Goal: Task Accomplishment & Management: Use online tool/utility

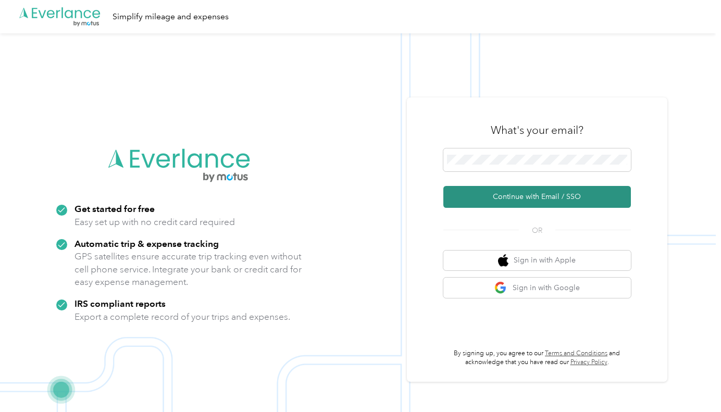
click at [509, 196] on button "Continue with Email / SSO" at bounding box center [537, 197] width 188 height 22
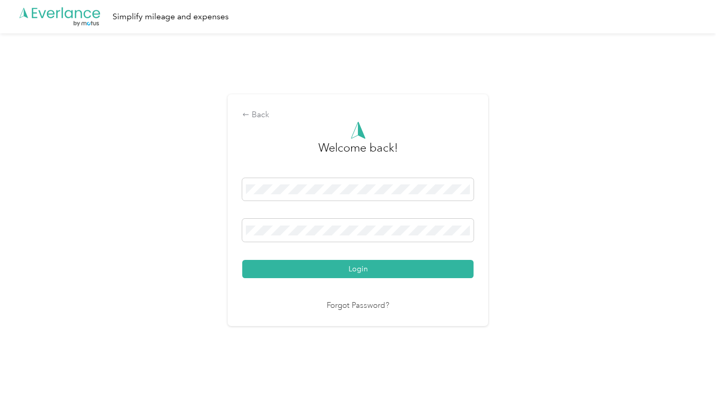
click at [361, 269] on button "Login" at bounding box center [357, 269] width 231 height 18
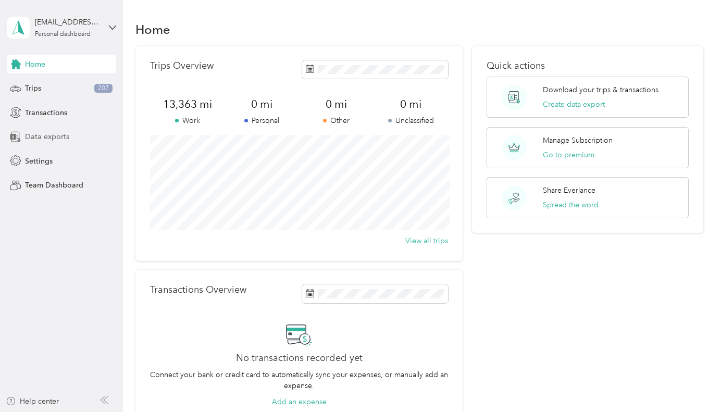
click at [39, 137] on span "Data exports" at bounding box center [47, 136] width 44 height 11
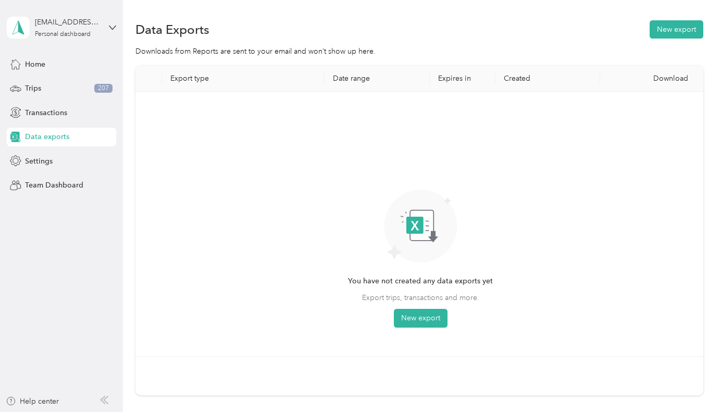
click at [194, 78] on th "Export type" at bounding box center [243, 79] width 163 height 26
click at [351, 68] on th "Date range" at bounding box center [377, 79] width 105 height 26
click at [425, 320] on button "New export" at bounding box center [421, 318] width 54 height 19
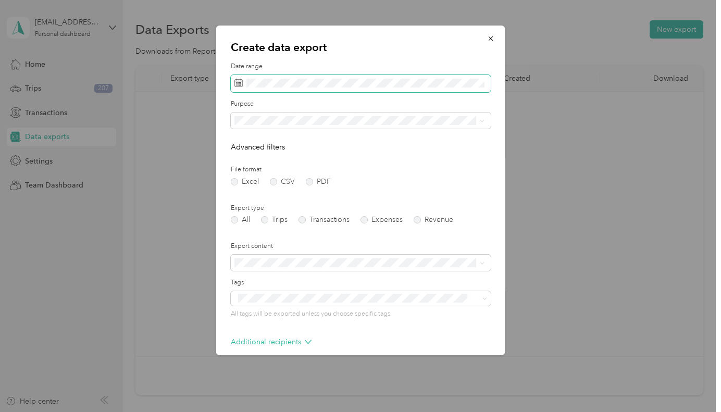
click at [243, 81] on span at bounding box center [361, 84] width 260 height 18
click at [242, 81] on span at bounding box center [361, 84] width 260 height 18
click at [239, 81] on icon at bounding box center [239, 81] width 8 height 0
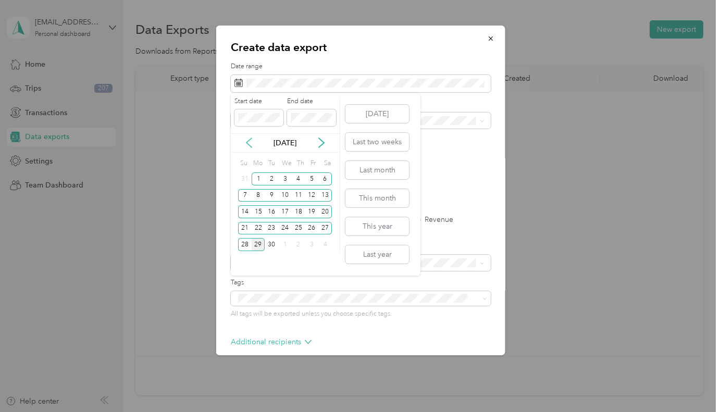
click at [248, 144] on icon at bounding box center [248, 143] width 5 height 9
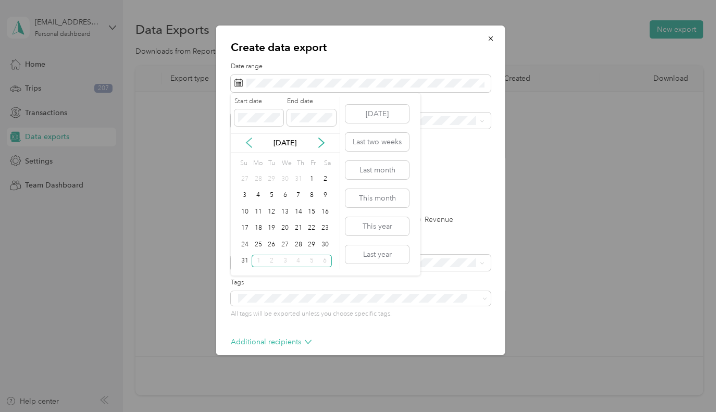
click at [248, 144] on icon at bounding box center [248, 143] width 5 height 9
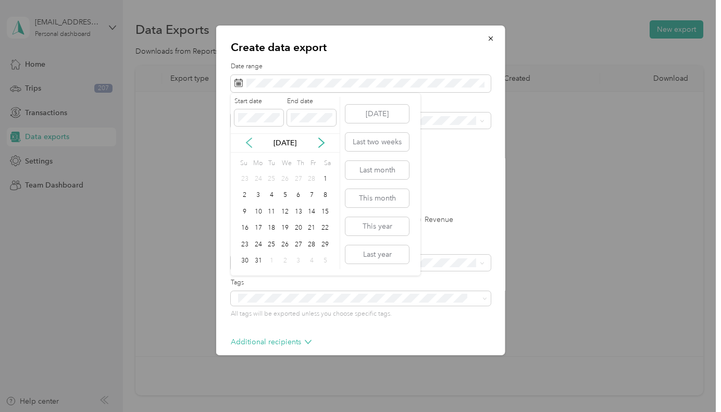
click at [248, 144] on icon at bounding box center [248, 143] width 5 height 9
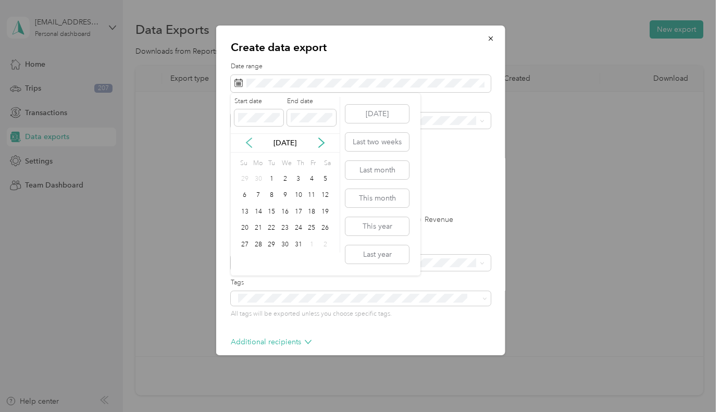
click at [248, 144] on icon at bounding box center [248, 143] width 5 height 9
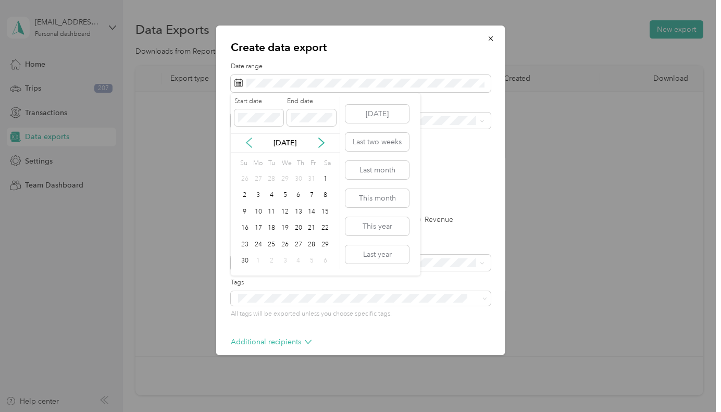
click at [248, 144] on icon at bounding box center [248, 143] width 5 height 9
click at [262, 179] on div "1" at bounding box center [259, 178] width 14 height 13
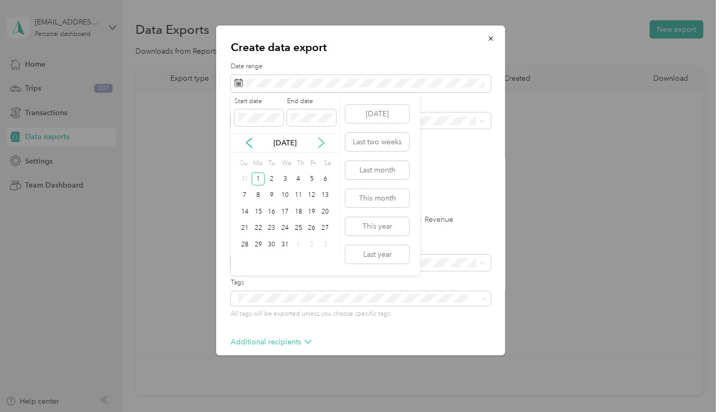
click at [324, 141] on icon at bounding box center [321, 143] width 10 height 10
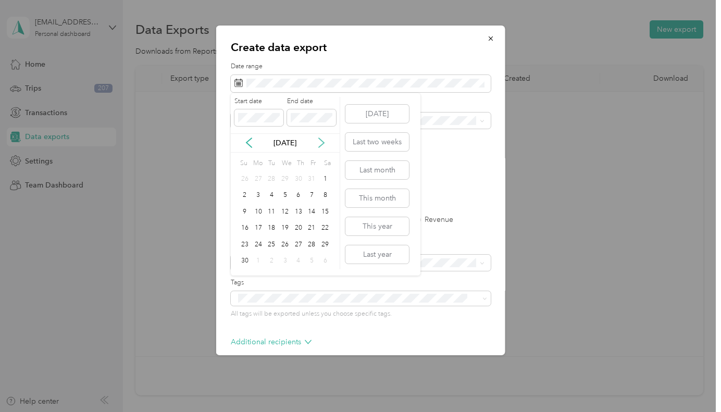
click at [324, 141] on icon at bounding box center [321, 143] width 10 height 10
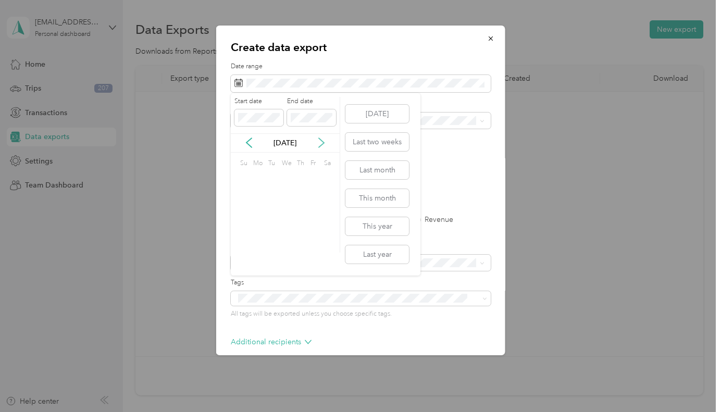
click at [324, 141] on icon at bounding box center [321, 143] width 10 height 10
click at [272, 245] on div "31" at bounding box center [272, 244] width 14 height 13
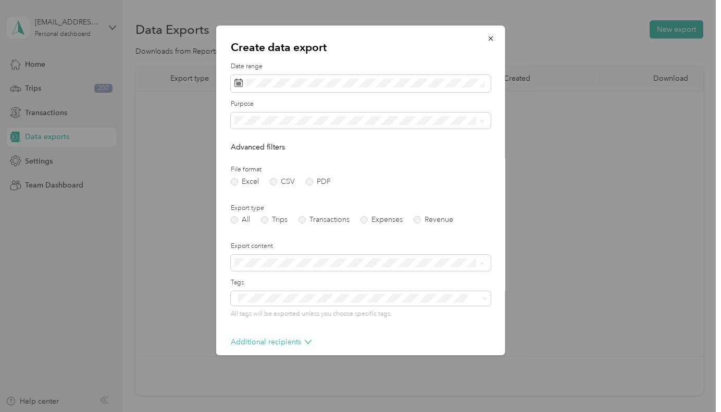
click at [385, 157] on form "Date range Purpose Advanced filters File format Excel CSV PDF Export type All T…" at bounding box center [361, 226] width 260 height 328
click at [232, 182] on label "Excel" at bounding box center [245, 181] width 28 height 7
click at [305, 339] on icon at bounding box center [308, 342] width 7 height 7
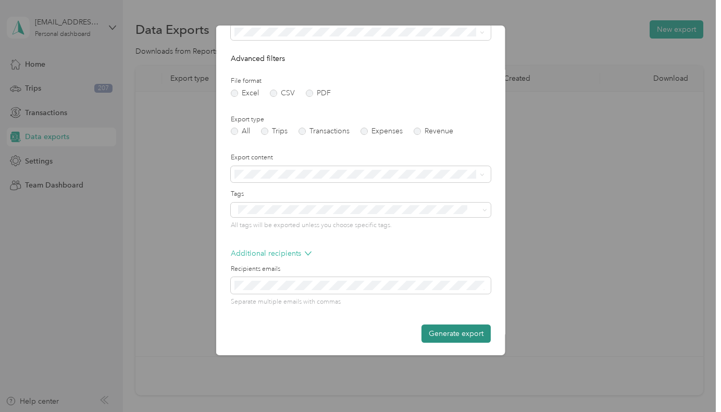
click at [447, 333] on button "Generate export" at bounding box center [456, 334] width 69 height 18
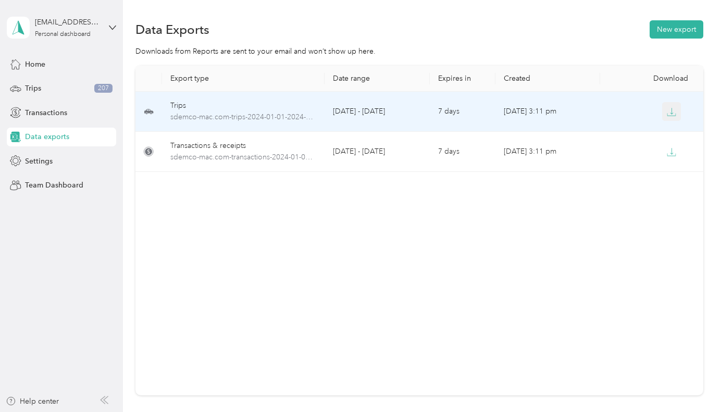
click at [670, 113] on icon "button" at bounding box center [671, 111] width 9 height 9
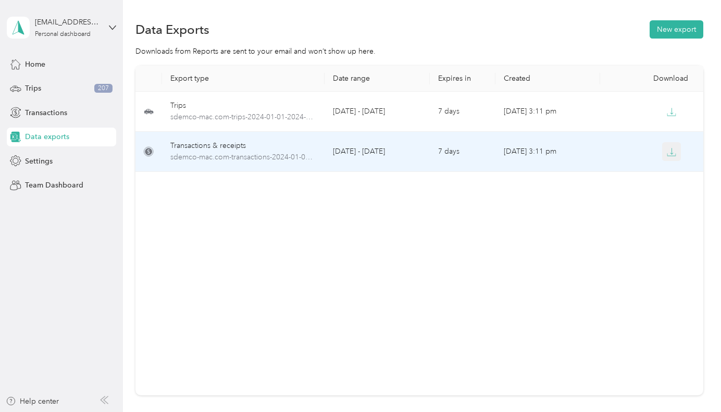
click at [670, 154] on icon "button" at bounding box center [671, 151] width 9 height 9
